Goal: Task Accomplishment & Management: Use online tool/utility

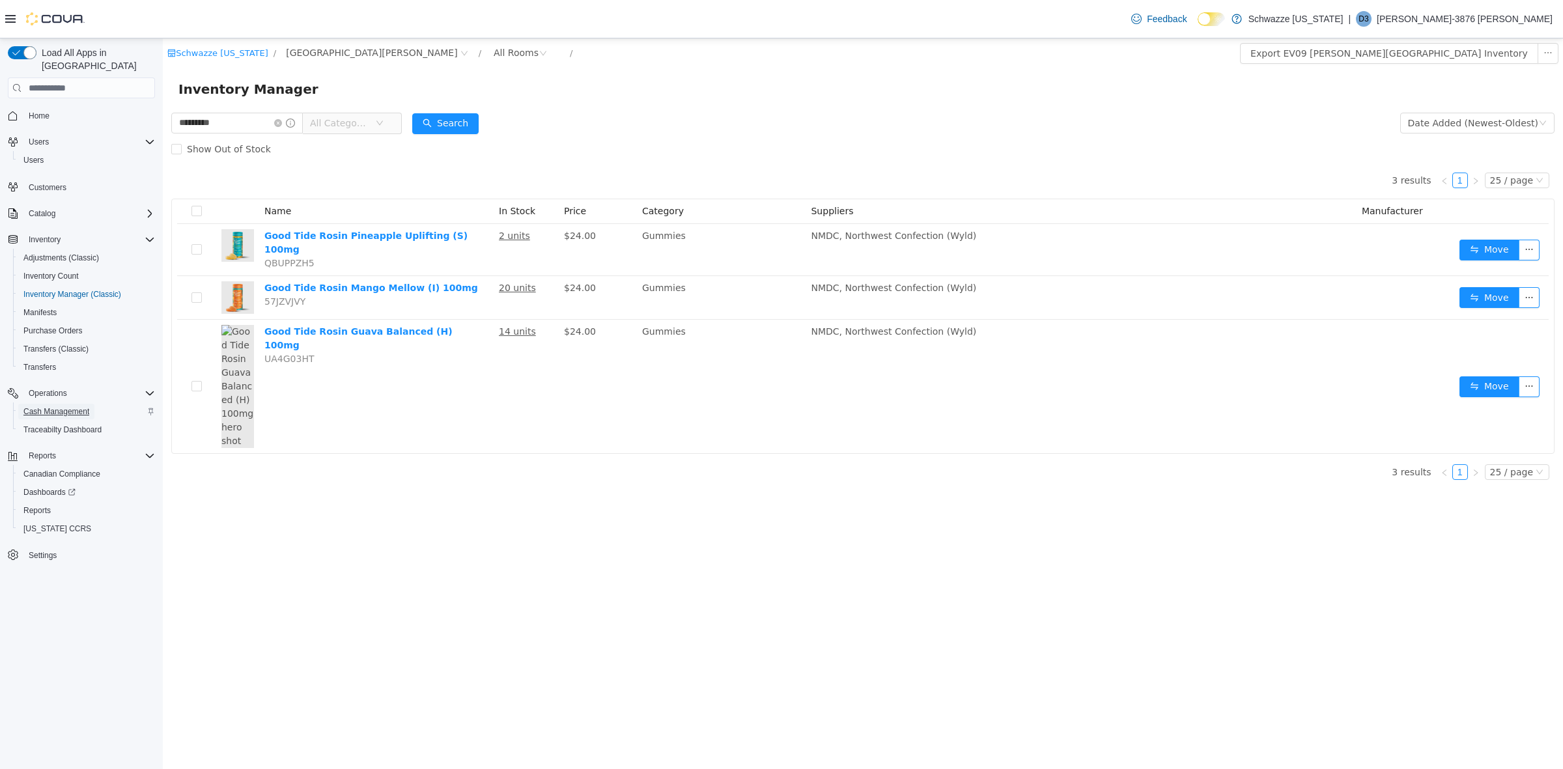
click at [78, 406] on span "Cash Management" at bounding box center [56, 411] width 66 height 10
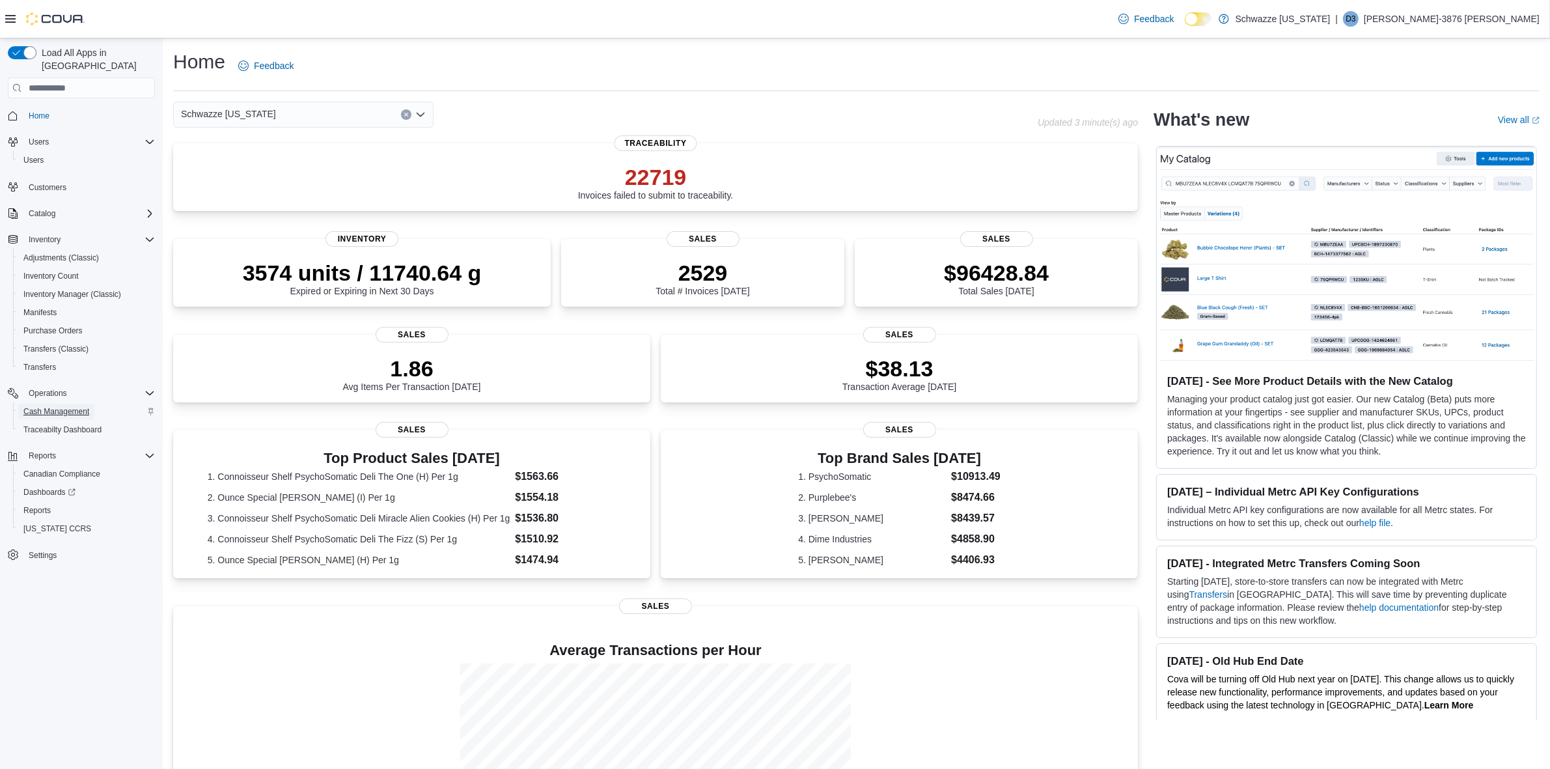
click at [53, 404] on span "Cash Management" at bounding box center [56, 412] width 66 height 16
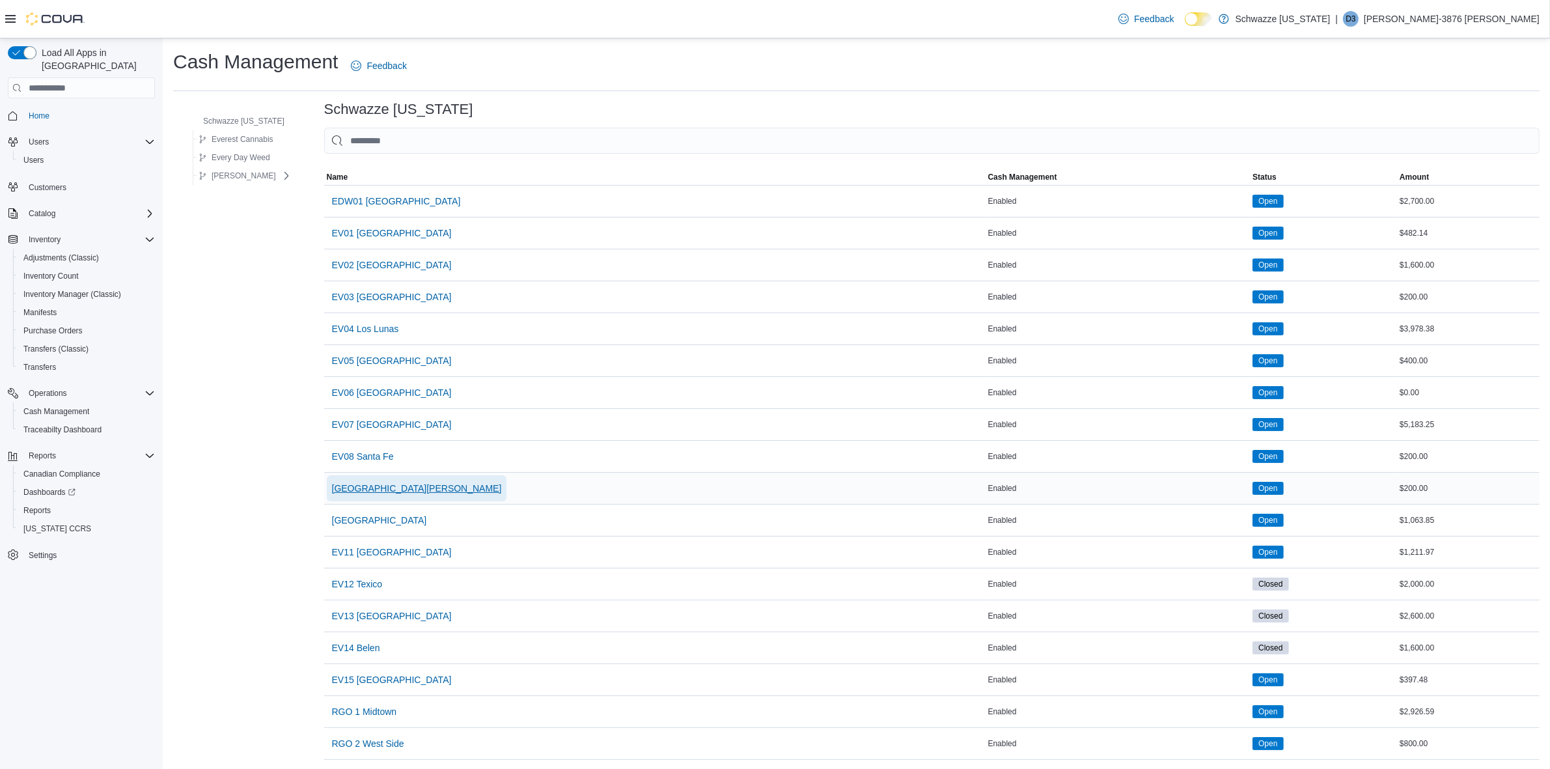
click at [404, 486] on span "[GEOGRAPHIC_DATA][PERSON_NAME]" at bounding box center [417, 488] width 170 height 13
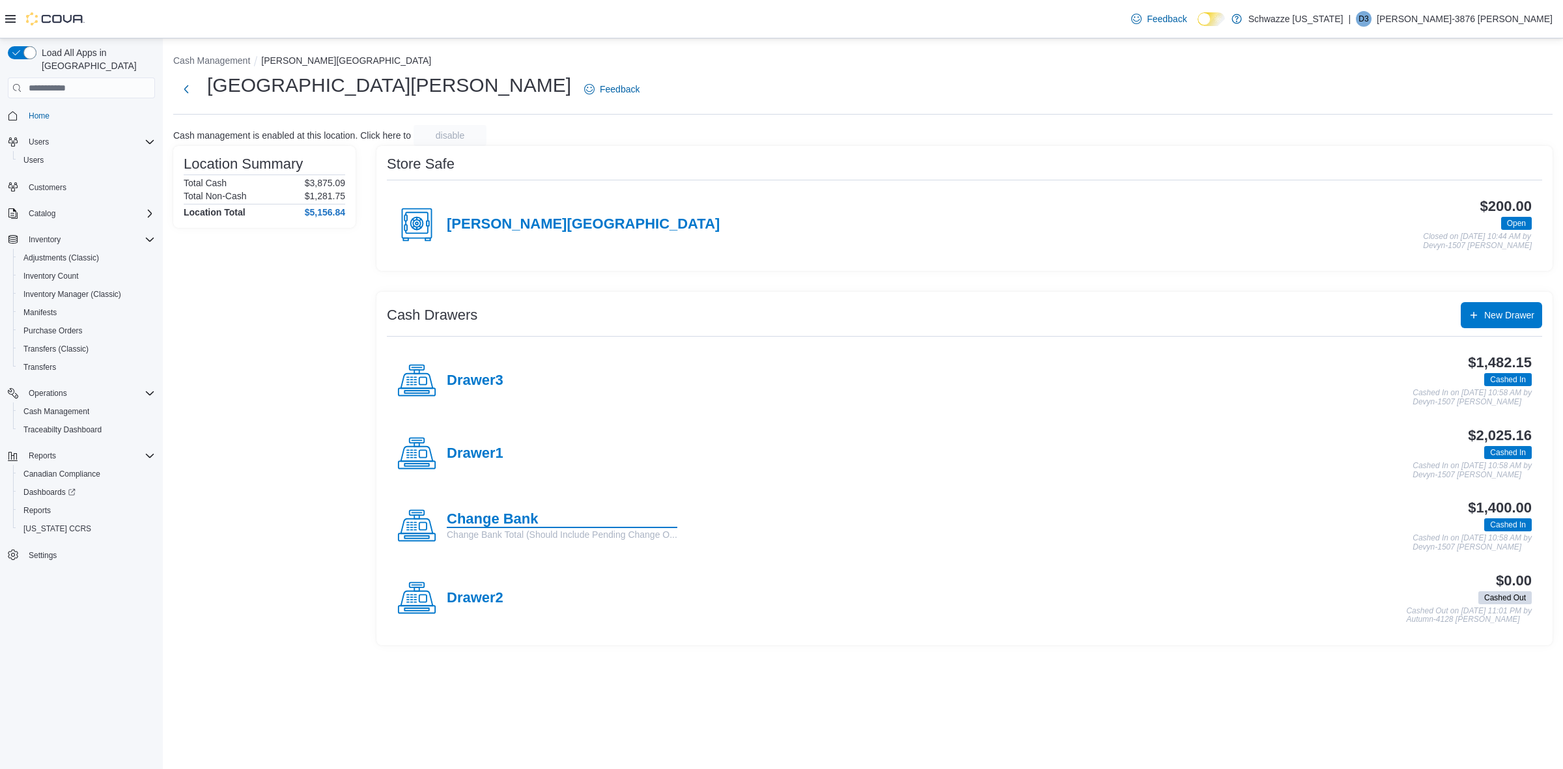
click at [521, 523] on h4 "Change Bank" at bounding box center [562, 519] width 230 height 17
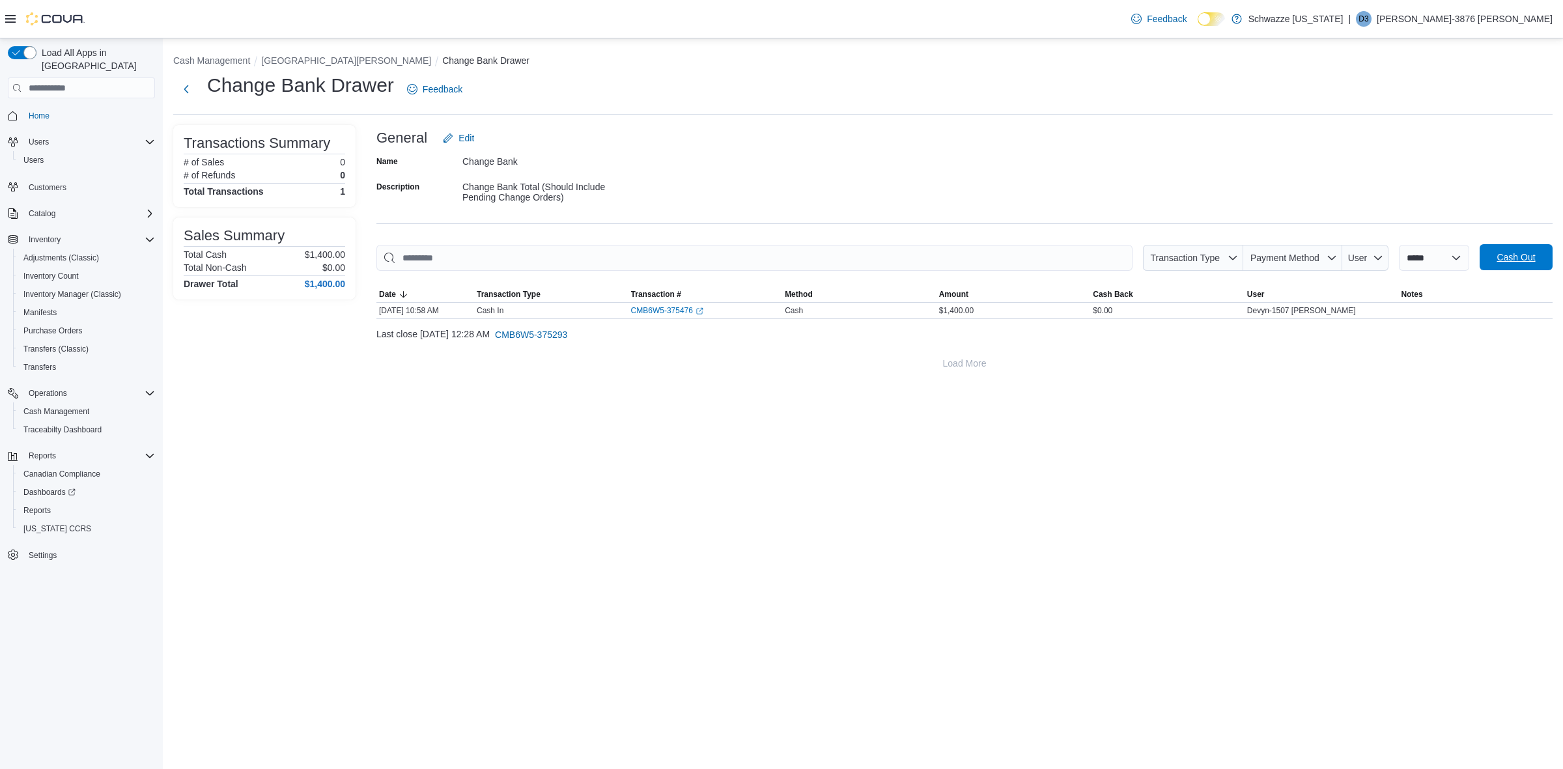
click at [1516, 262] on span "Cash Out" at bounding box center [1515, 257] width 38 height 13
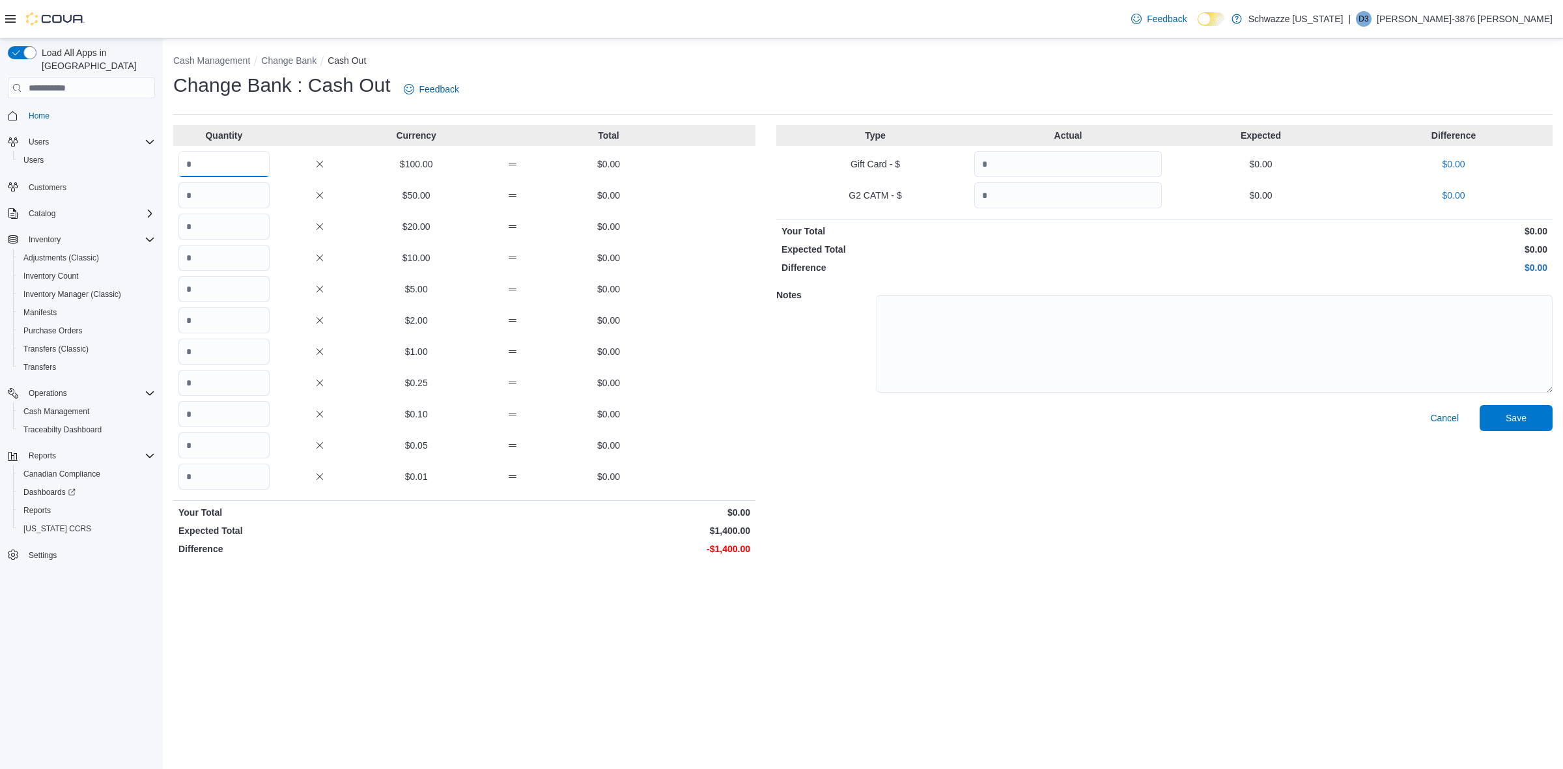
click at [243, 156] on input "Quantity" at bounding box center [223, 164] width 91 height 26
type input "**"
click at [1515, 422] on span "Save" at bounding box center [1515, 417] width 21 height 13
